Goal: Communication & Community: Answer question/provide support

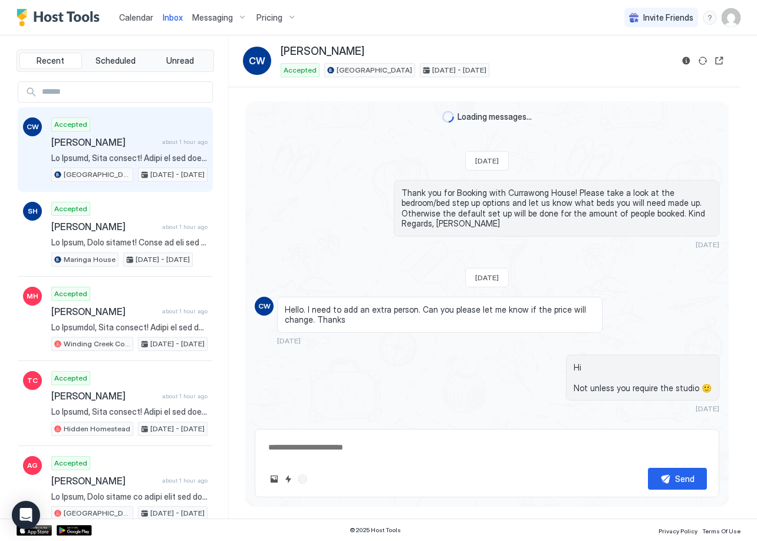
scroll to position [870, 0]
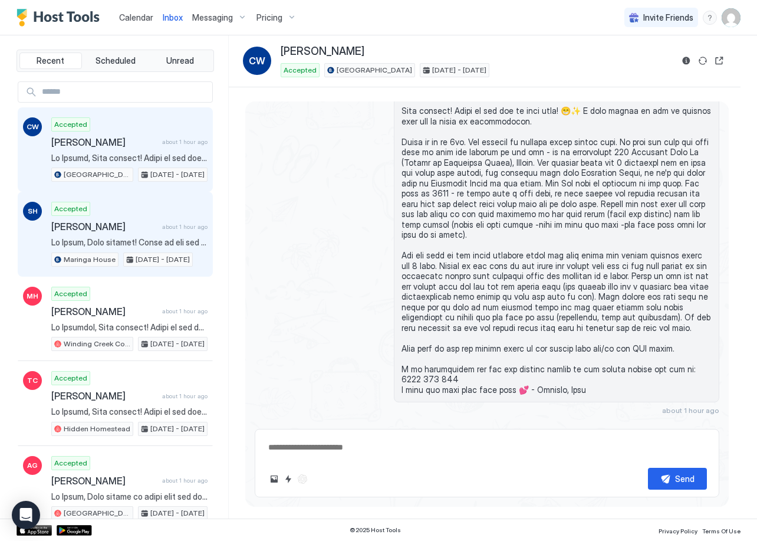
click at [116, 231] on span "[PERSON_NAME]" at bounding box center [104, 227] width 106 height 12
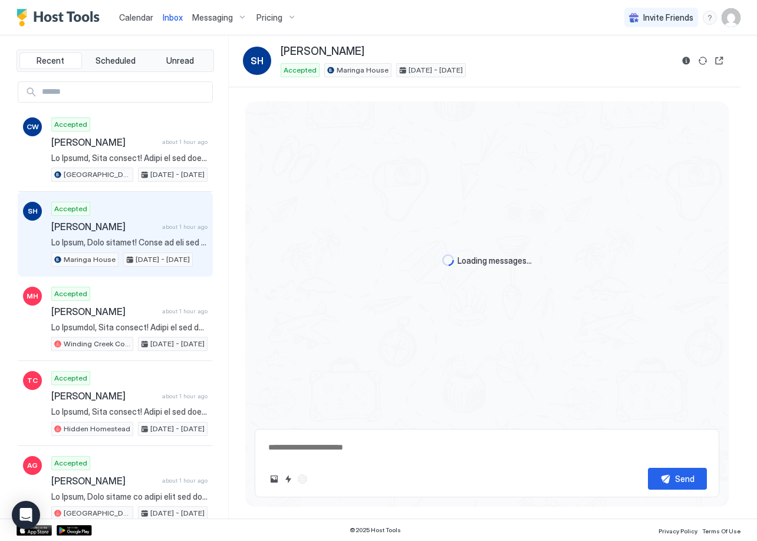
type textarea "*"
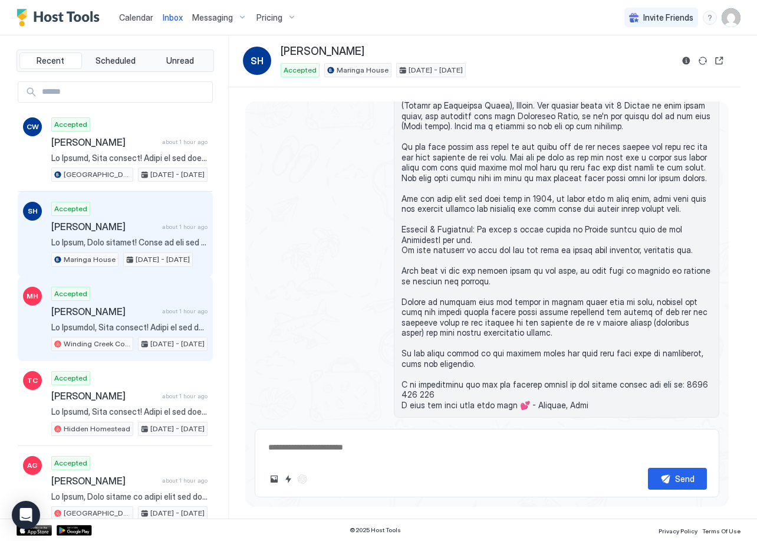
click at [133, 321] on div "Accepted Michelle Hoogenhout about 1 hour ago Winding Creek Cottage Aug 15 - 17…" at bounding box center [129, 319] width 156 height 65
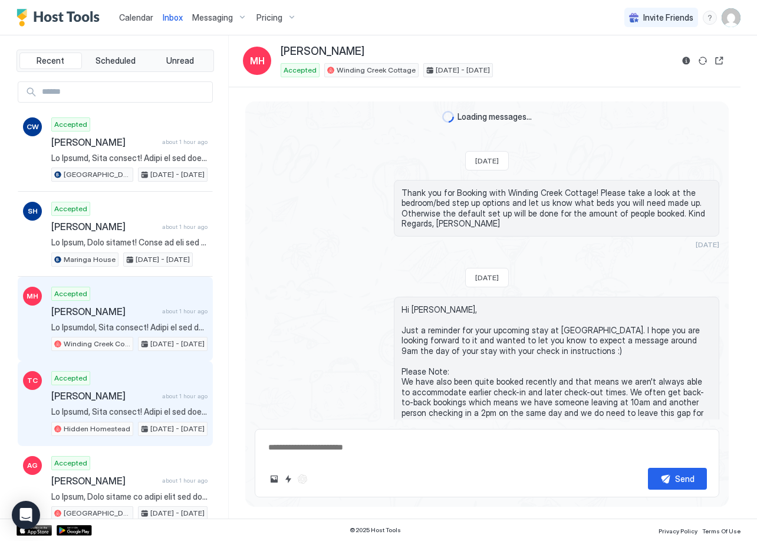
scroll to position [991, 0]
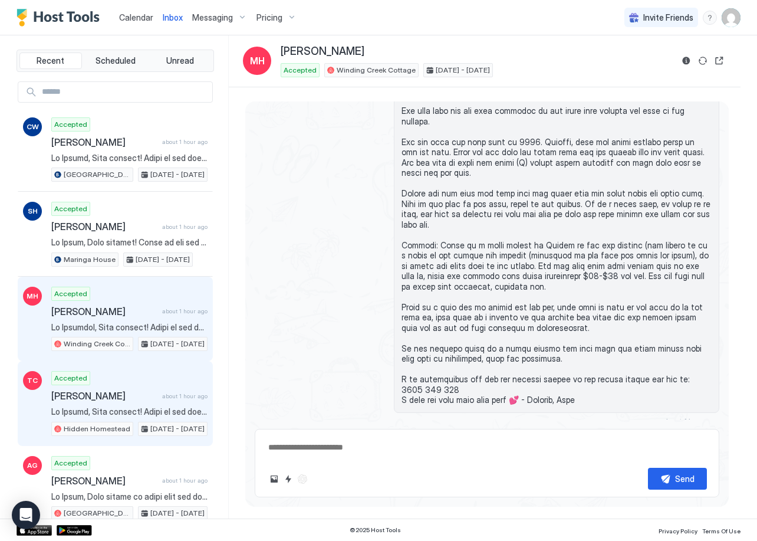
click at [132, 377] on div "Accepted Tracey Churchill about 1 hour ago Hidden Homestead Aug 15 - 17, 2025" at bounding box center [129, 403] width 156 height 65
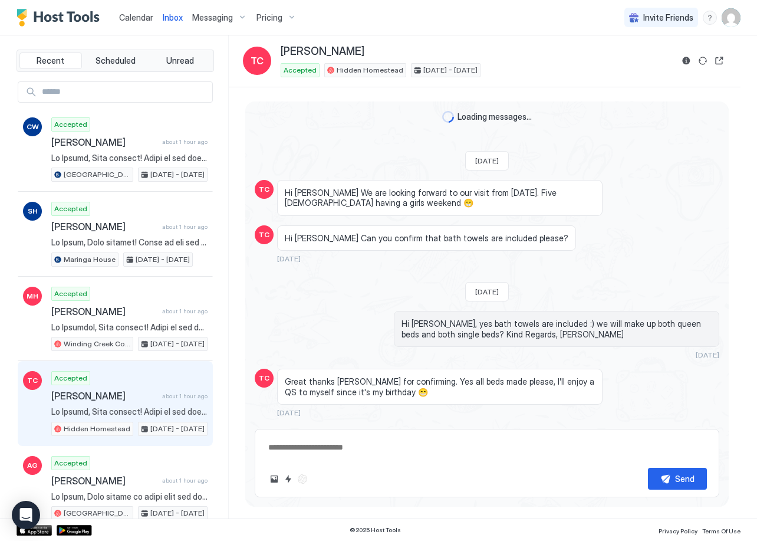
scroll to position [855, 0]
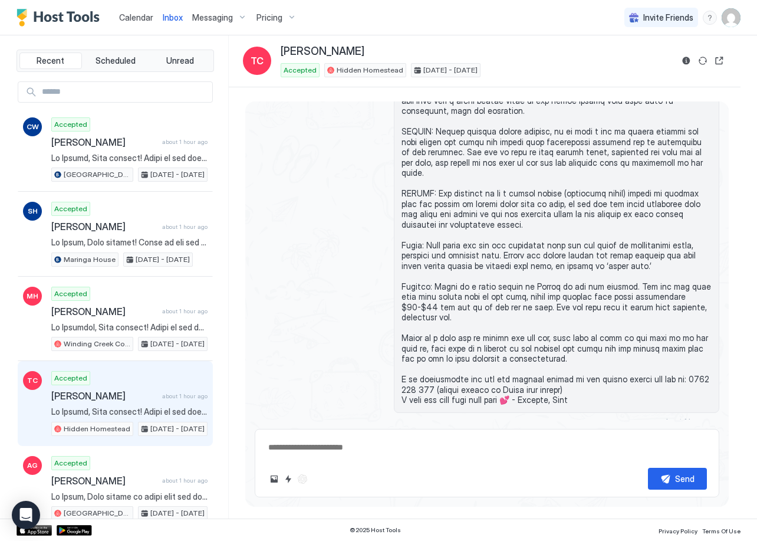
click at [145, 17] on span "Calendar" at bounding box center [136, 17] width 34 height 10
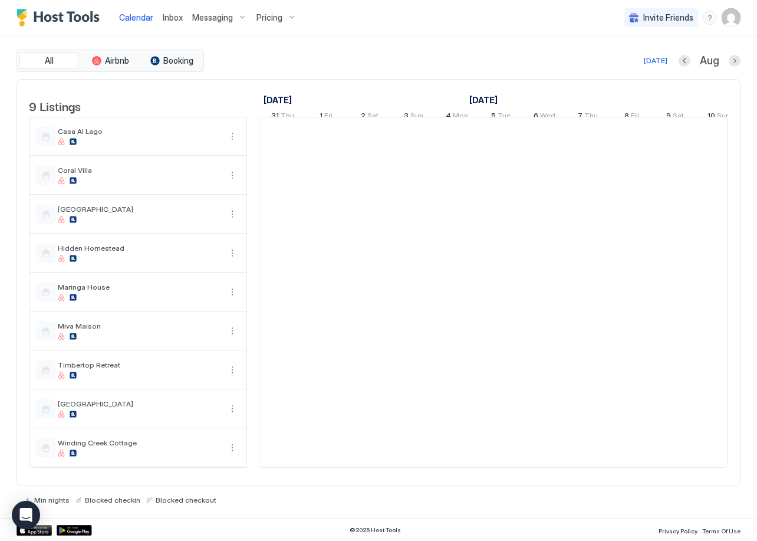
scroll to position [0, 655]
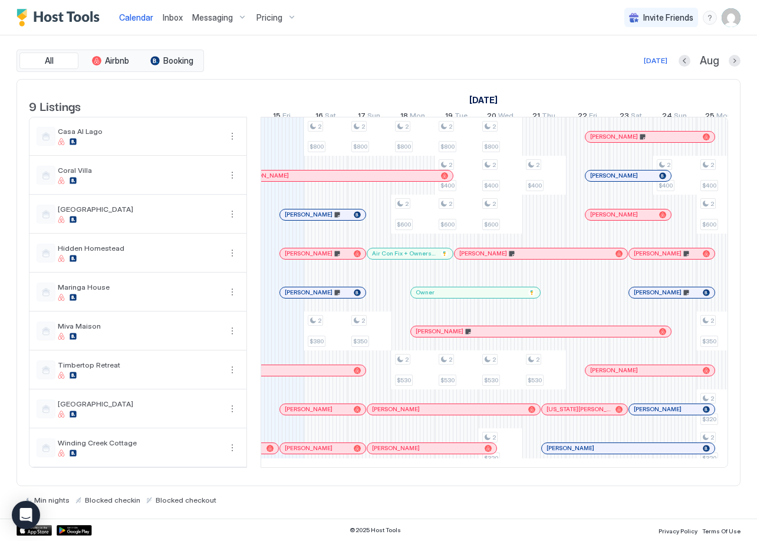
click at [158, 17] on div "Inbox" at bounding box center [172, 17] width 29 height 22
click at [165, 18] on span "Inbox" at bounding box center [173, 17] width 20 height 10
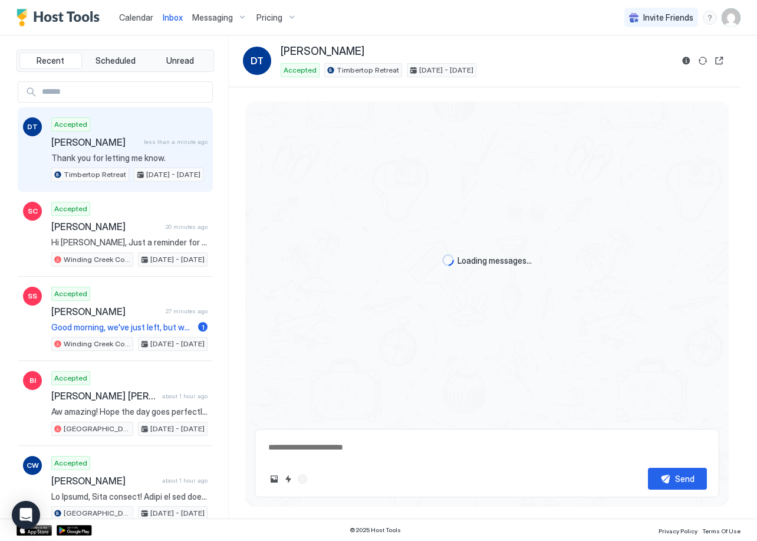
click at [123, 153] on span "Thank you for letting me know." at bounding box center [129, 158] width 156 height 11
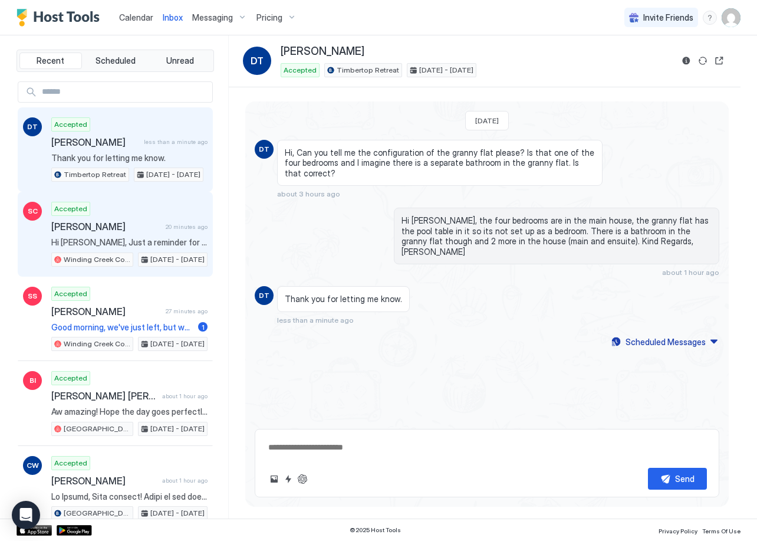
click at [110, 226] on span "[PERSON_NAME]" at bounding box center [106, 227] width 110 height 12
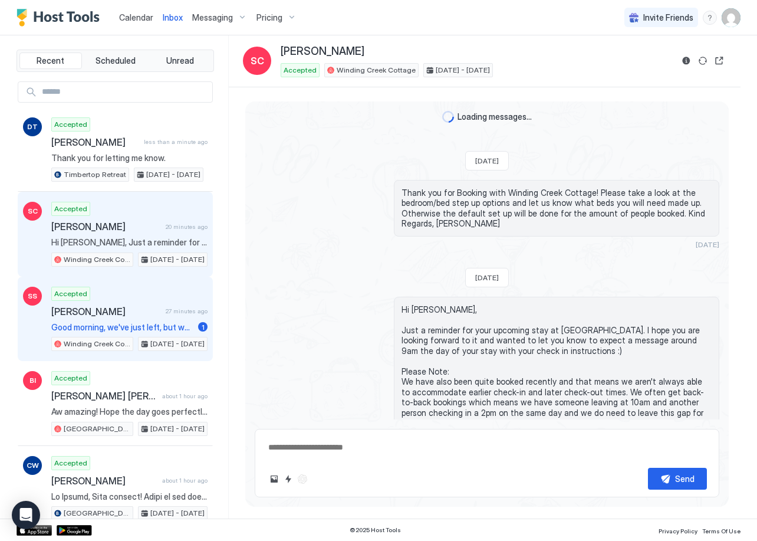
scroll to position [157, 0]
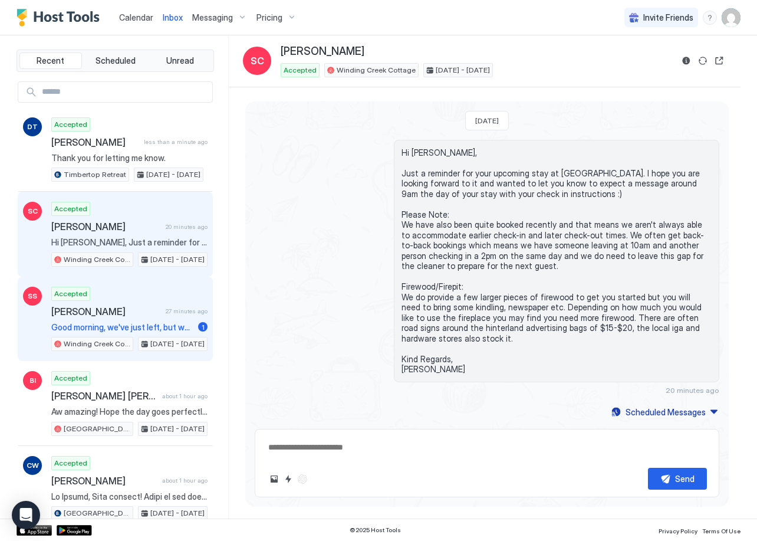
click at [127, 319] on div "Accepted Stefan Schmidt 27 minutes ago Good morning, we've just left, but we co…" at bounding box center [129, 319] width 156 height 65
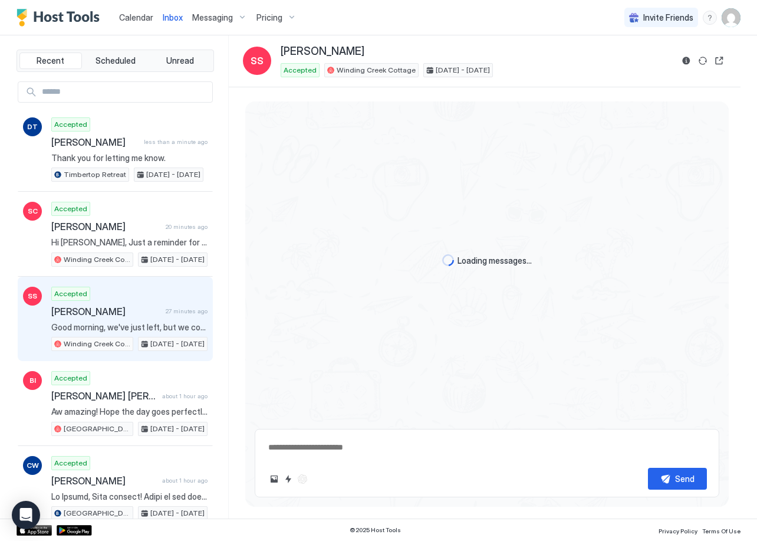
scroll to position [1280, 0]
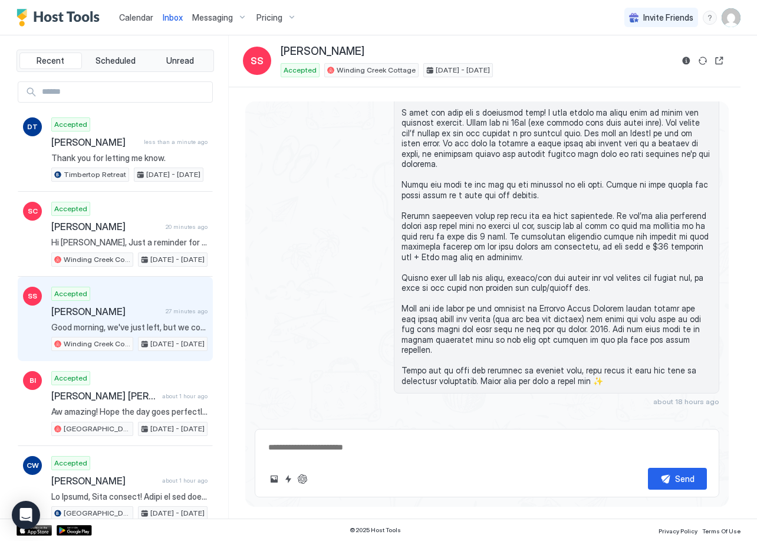
click at [311, 448] on textarea at bounding box center [487, 447] width 440 height 22
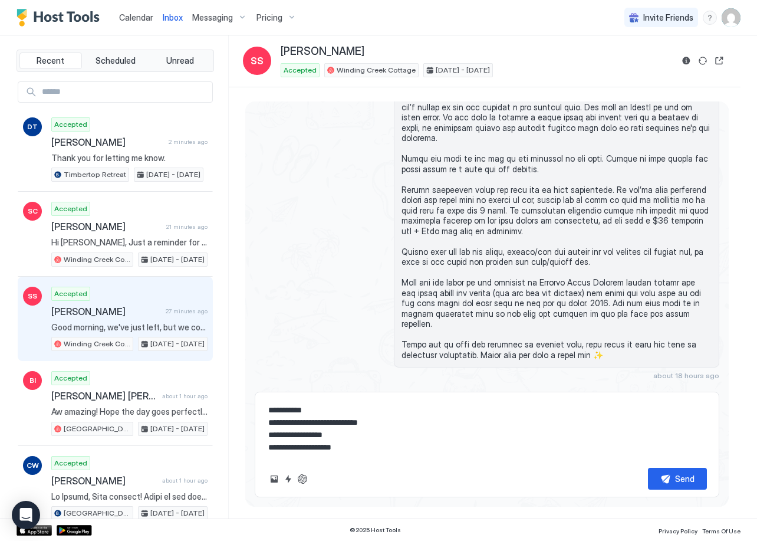
scroll to position [1317, 0]
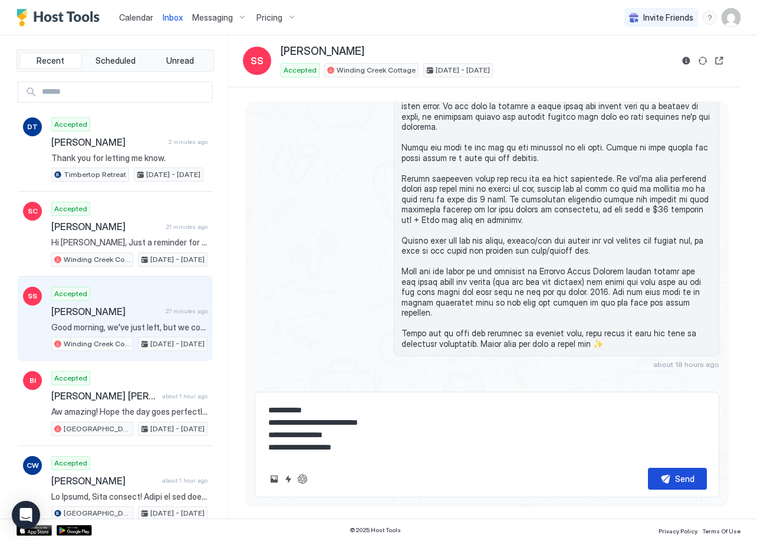
type textarea "**********"
click at [676, 484] on div "Send" at bounding box center [684, 478] width 19 height 12
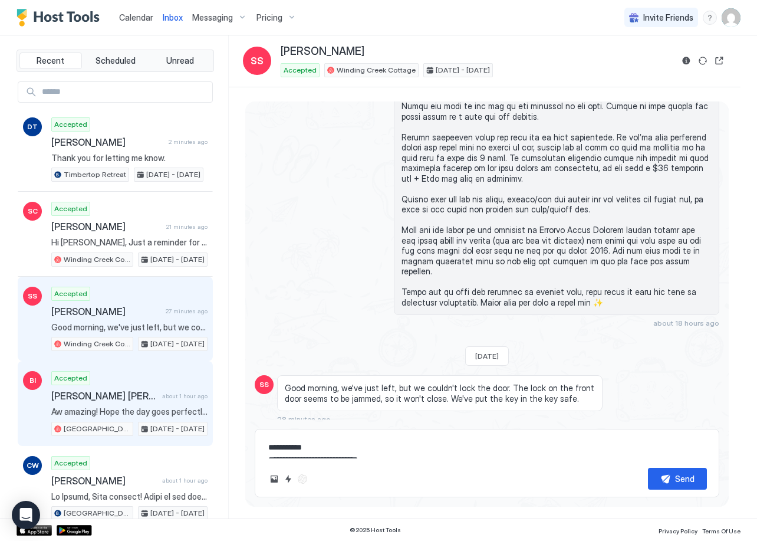
click at [129, 400] on span "[PERSON_NAME]" at bounding box center [104, 396] width 106 height 12
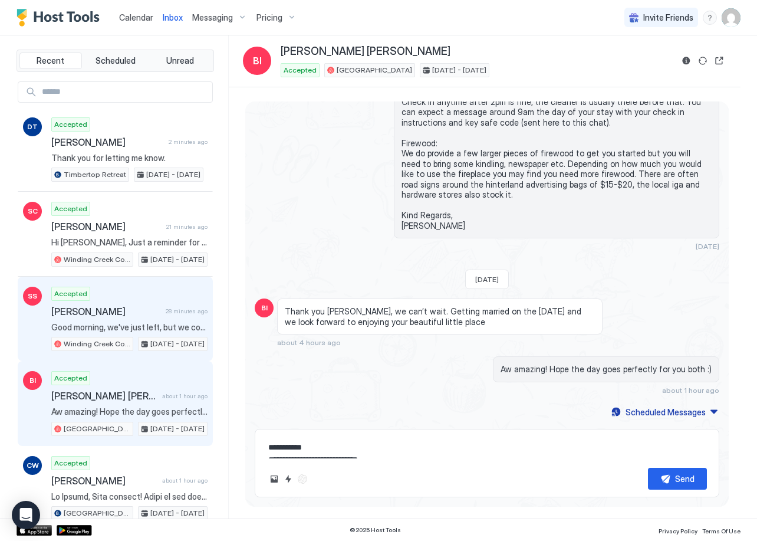
click at [142, 323] on span "Good morning, we've just left, but we couldn't lock the door. The lock on the f…" at bounding box center [129, 327] width 156 height 11
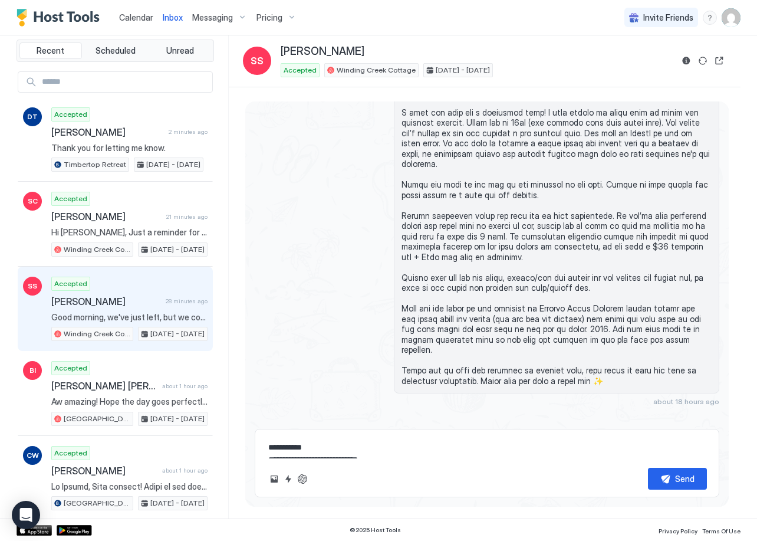
scroll to position [13, 0]
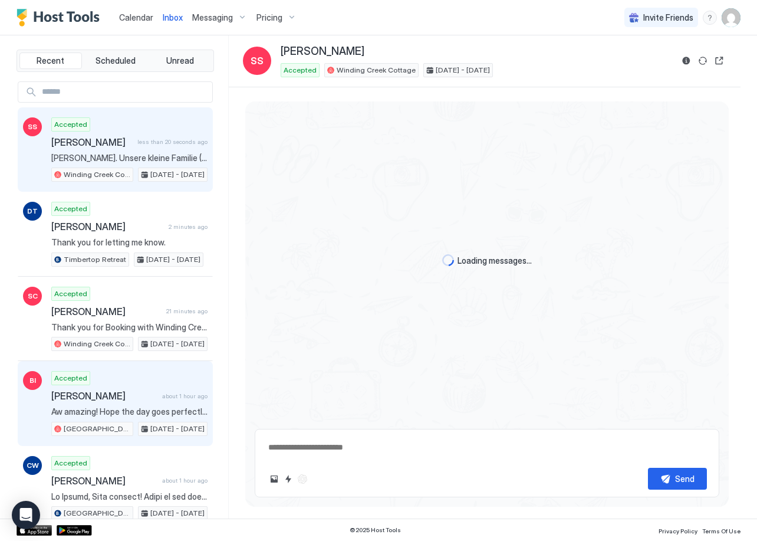
scroll to position [1280, 0]
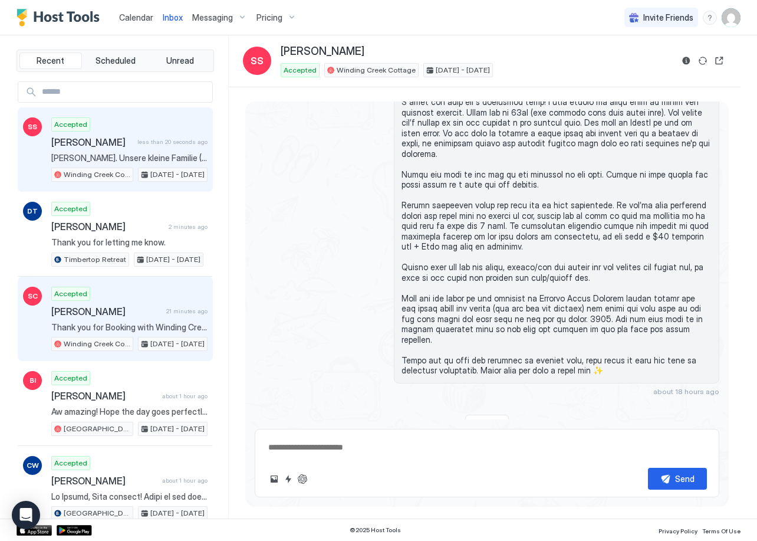
click at [127, 314] on span "[PERSON_NAME]" at bounding box center [106, 311] width 110 height 12
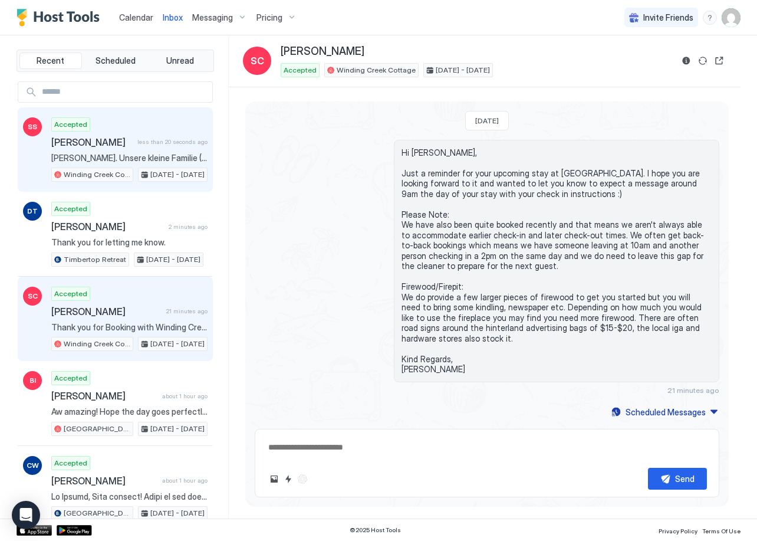
click at [111, 144] on span "[PERSON_NAME]" at bounding box center [91, 142] width 81 height 12
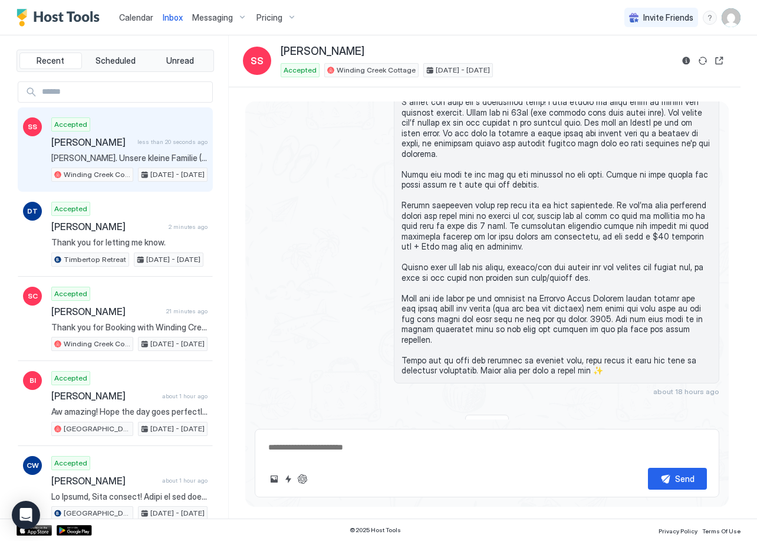
scroll to position [1358, 0]
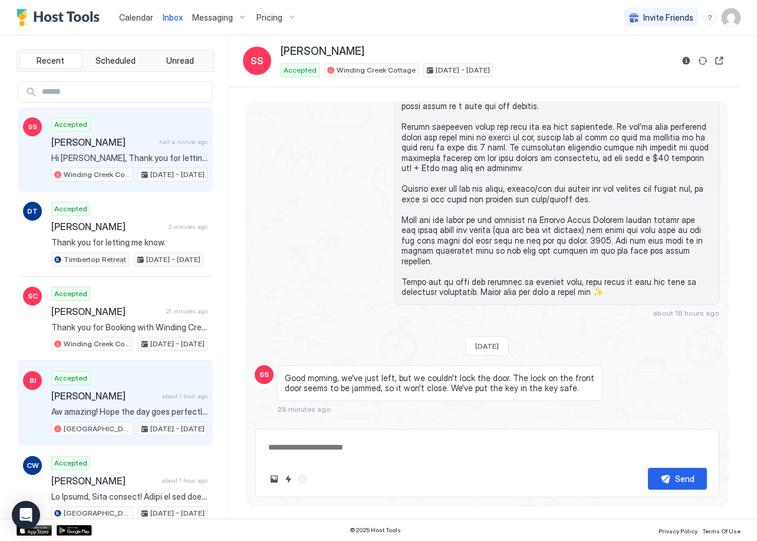
click at [113, 406] on div "Accepted [PERSON_NAME] about 1 hour ago Aw amazing! Hope the day goes perfectly…" at bounding box center [129, 403] width 156 height 65
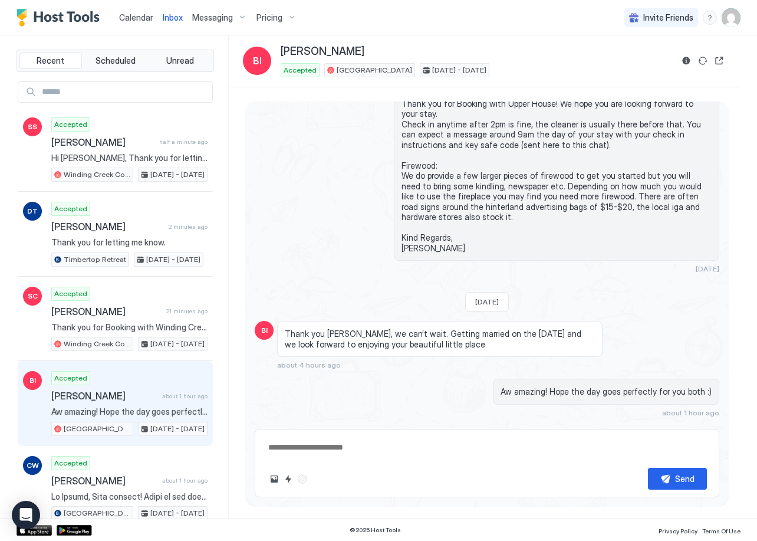
scroll to position [71, 0]
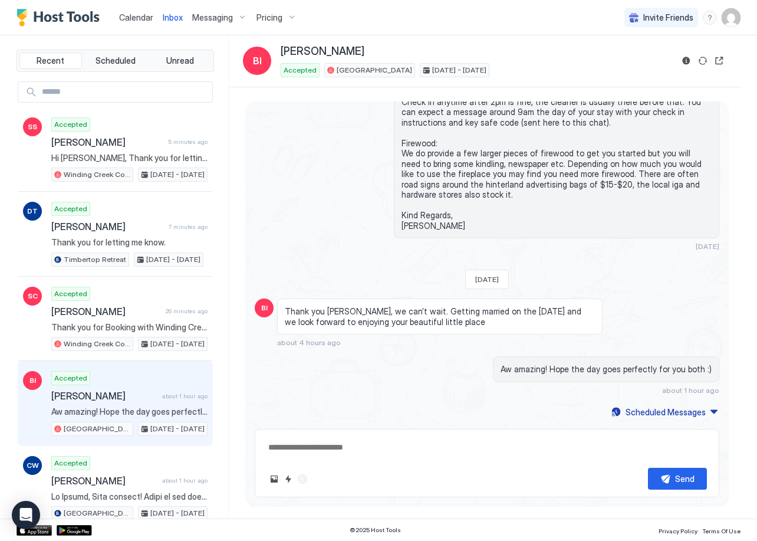
type textarea "*"
click at [134, 15] on span "Calendar" at bounding box center [136, 17] width 34 height 10
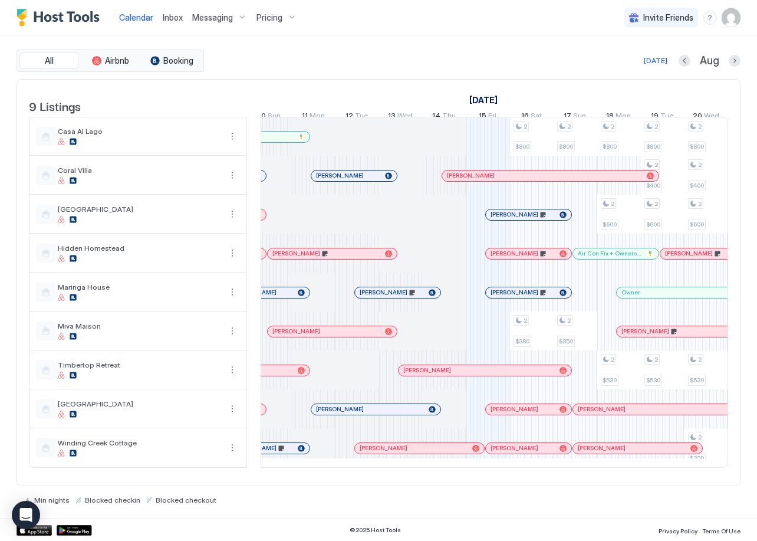
scroll to position [0, 446]
